Goal: Navigation & Orientation: Find specific page/section

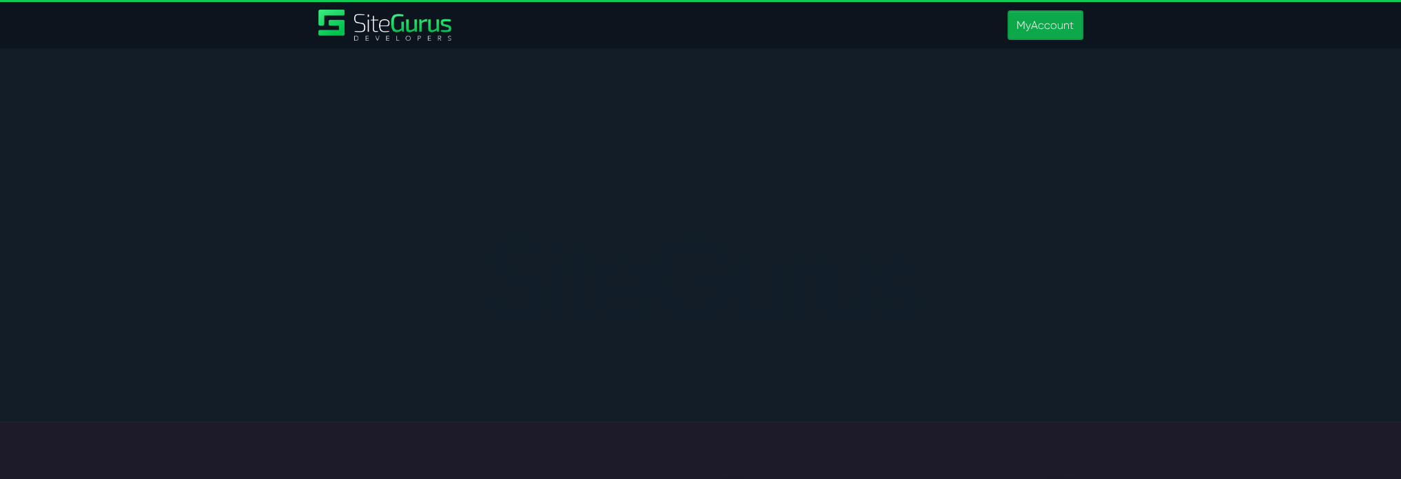
type input "matt.jones@wysi.co.uk"
click at [1049, 20] on link "MyAccount" at bounding box center [1045, 25] width 75 height 30
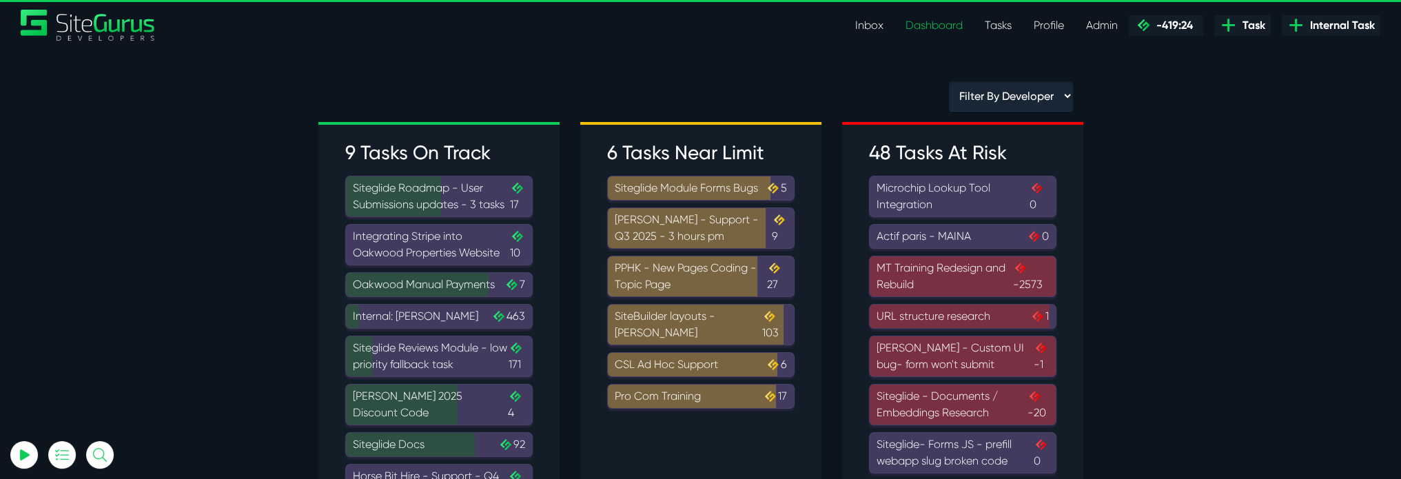
click at [991, 24] on link "Tasks" at bounding box center [998, 26] width 49 height 28
